Goal: Obtain resource: Obtain resource

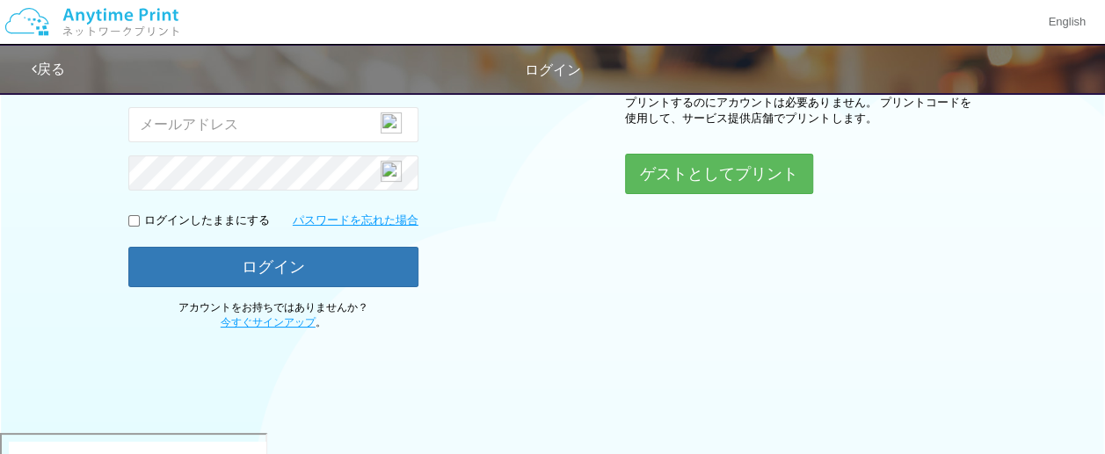
click at [240, 127] on input "email" at bounding box center [273, 124] width 290 height 35
type input "[EMAIL_ADDRESS][DOMAIN_NAME]"
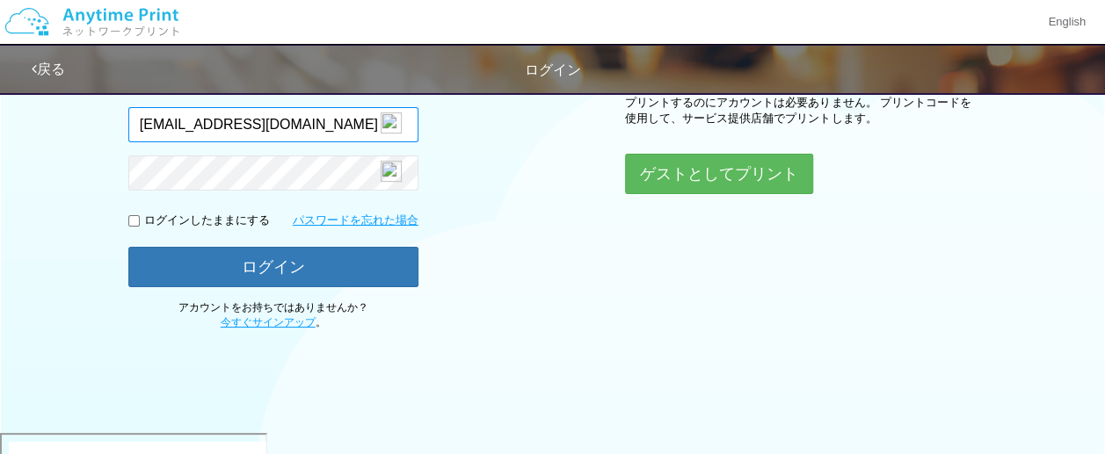
click at [343, 126] on input "[EMAIL_ADDRESS][DOMAIN_NAME]" at bounding box center [273, 124] width 290 height 35
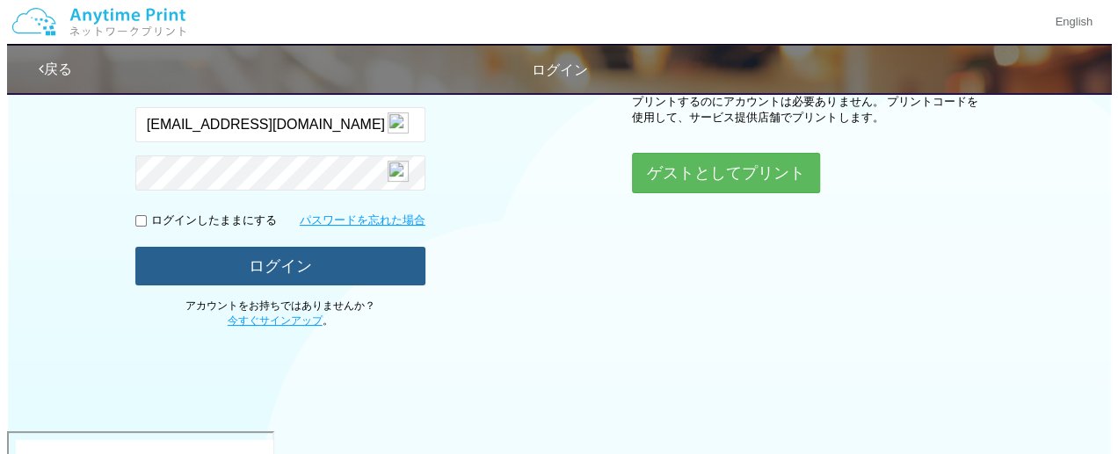
scroll to position [279, 0]
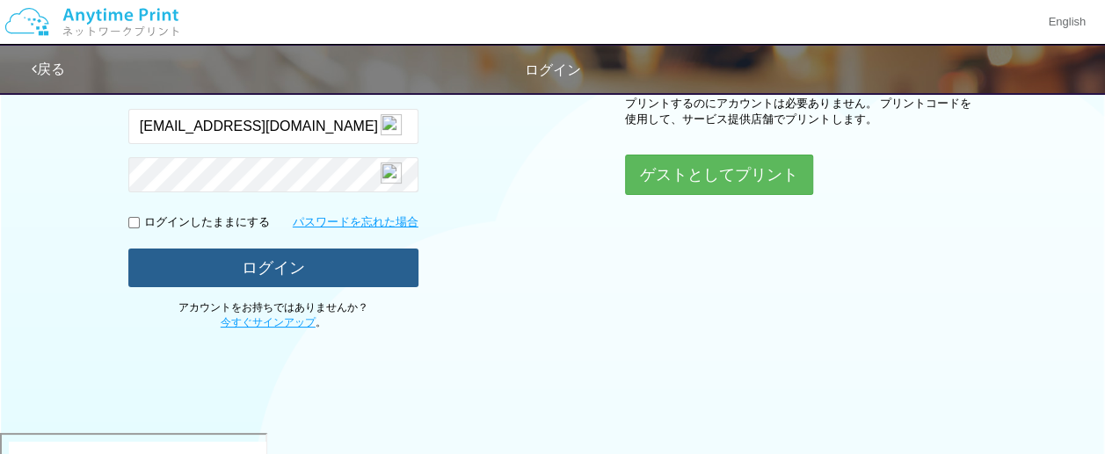
click at [235, 270] on button "ログイン" at bounding box center [273, 268] width 290 height 39
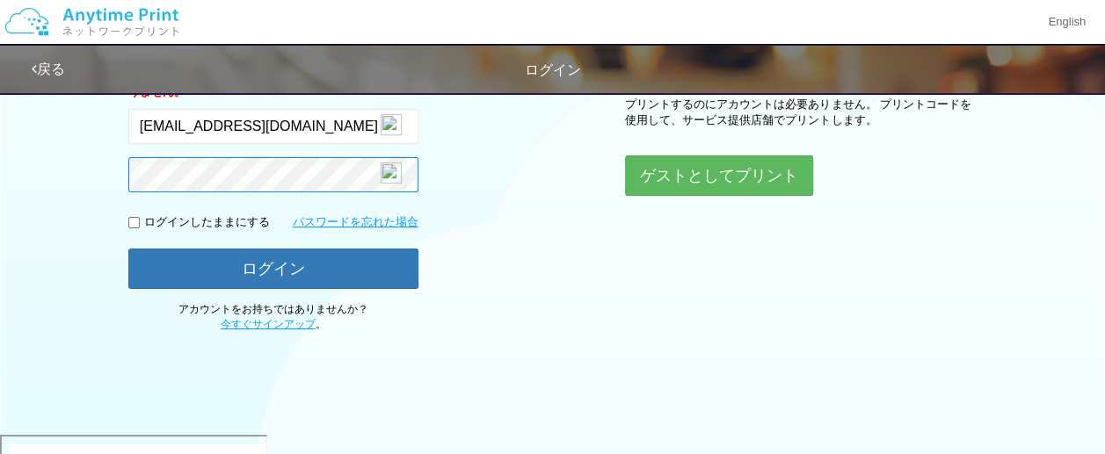
click at [128, 249] on button "ログイン" at bounding box center [273, 269] width 290 height 40
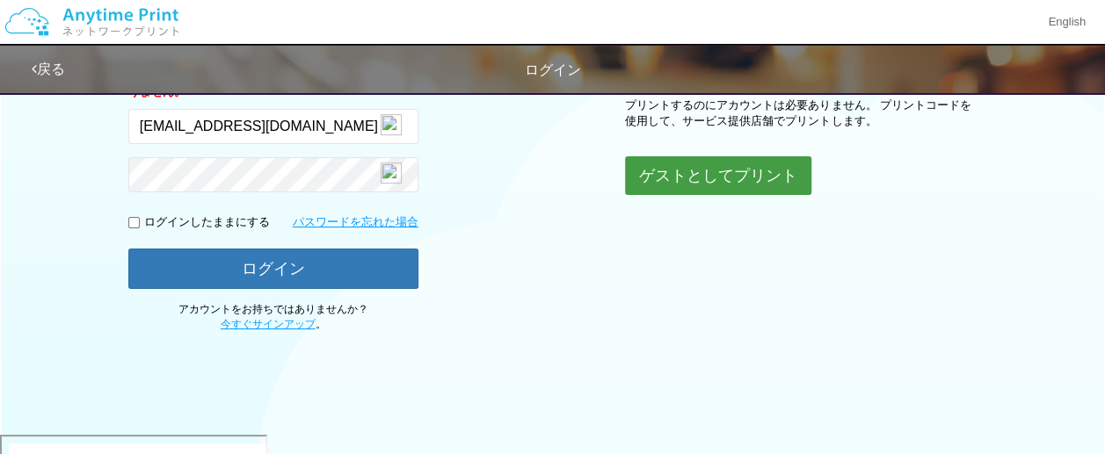
click at [696, 171] on button "ゲストとしてプリント" at bounding box center [718, 175] width 186 height 39
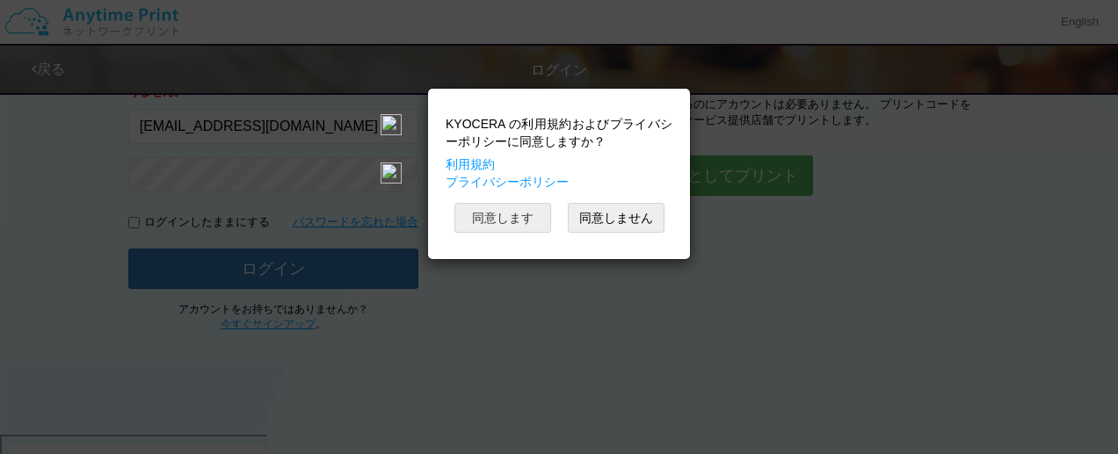
click at [529, 211] on button "同意します" at bounding box center [502, 218] width 97 height 30
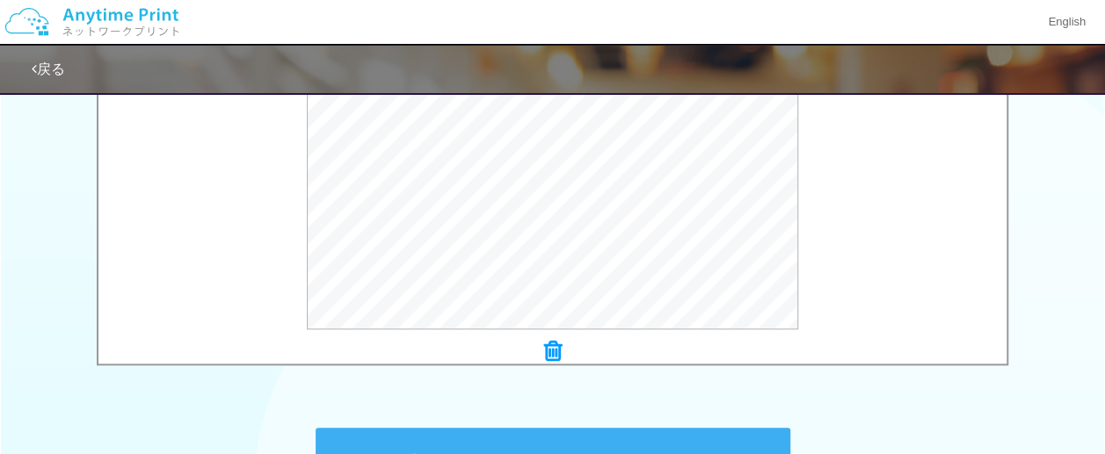
scroll to position [724, 0]
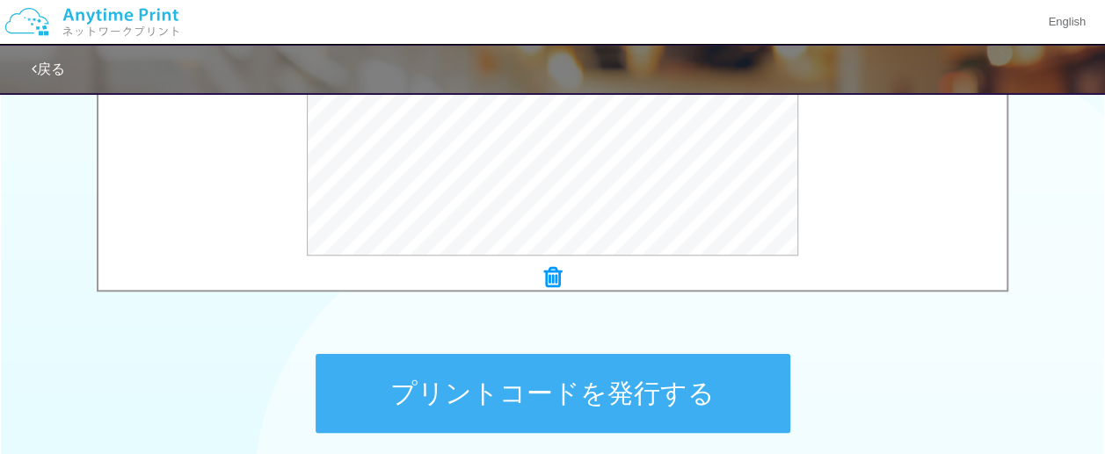
click at [583, 395] on button "プリントコードを発行する" at bounding box center [553, 393] width 475 height 79
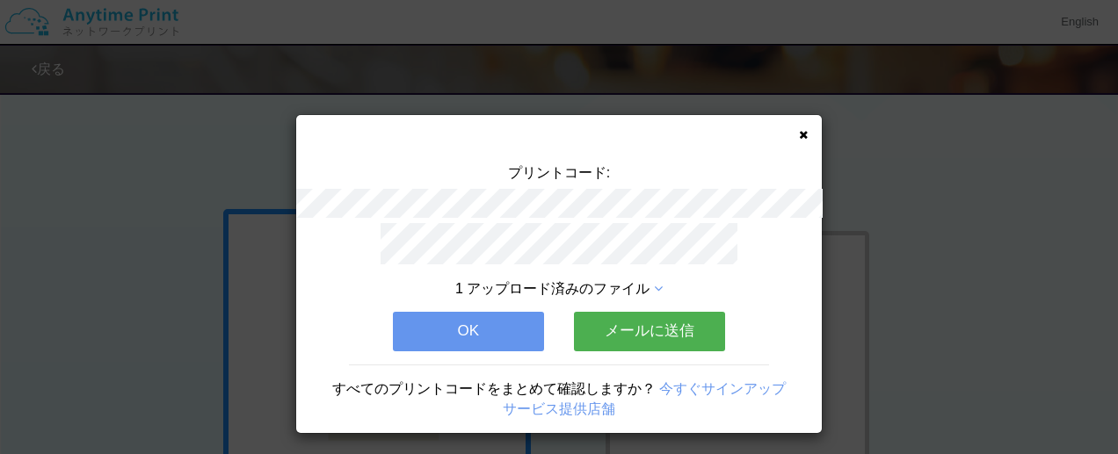
click at [596, 312] on button "メールに送信" at bounding box center [649, 331] width 151 height 39
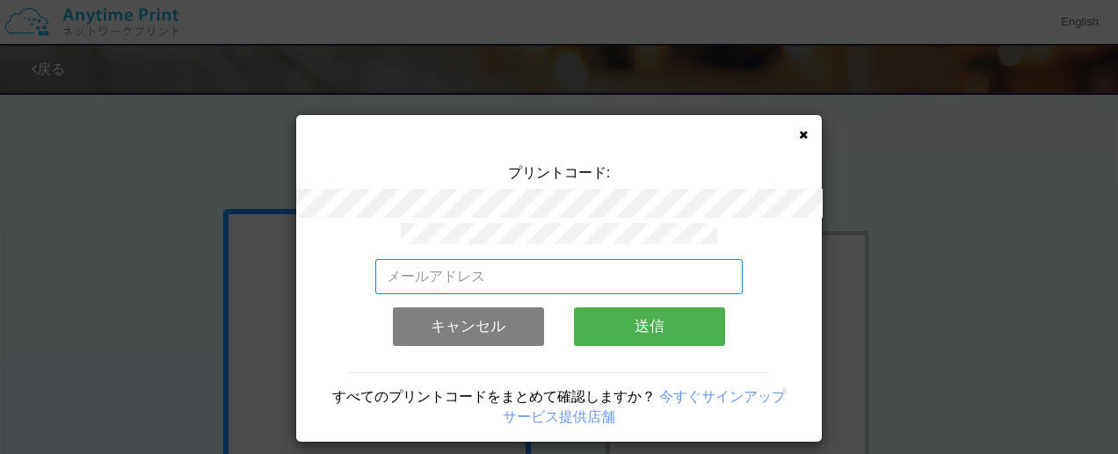
click at [501, 280] on input "email" at bounding box center [559, 276] width 368 height 35
type input "[EMAIL_ADDRESS][DOMAIN_NAME]"
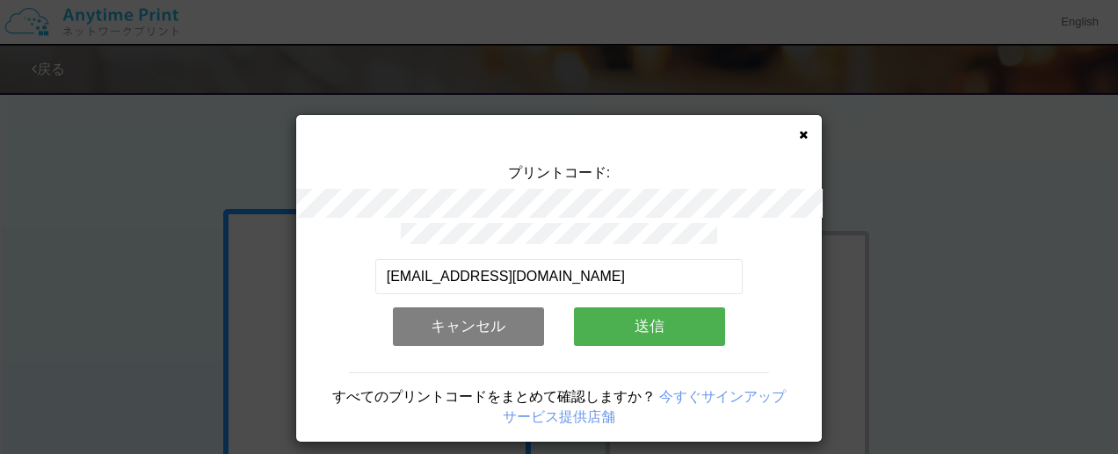
click at [629, 319] on button "送信" at bounding box center [649, 327] width 151 height 39
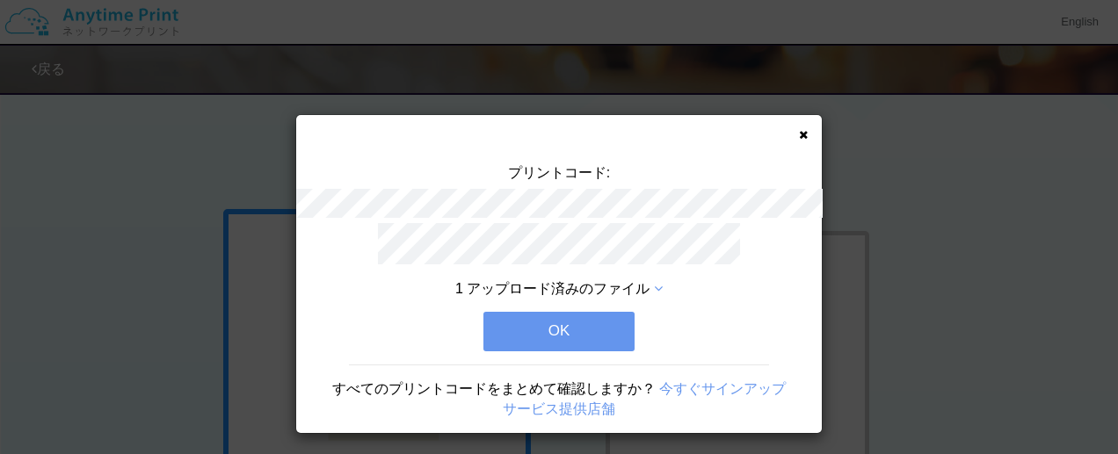
click at [573, 322] on button "OK" at bounding box center [558, 331] width 151 height 39
